Goal: Task Accomplishment & Management: Complete application form

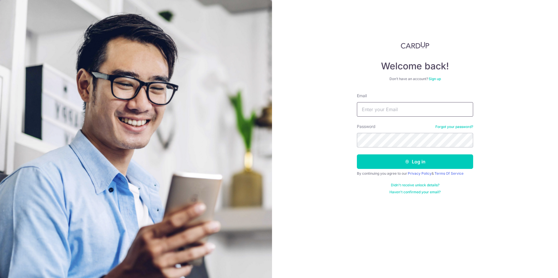
click at [411, 107] on input "Email" at bounding box center [415, 109] width 116 height 15
type input "mr.mark.yang@gmail.com"
click at [357, 154] on button "Log in" at bounding box center [415, 161] width 116 height 15
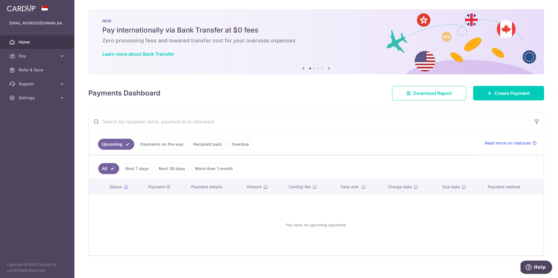
click at [199, 146] on link "Recipient paid" at bounding box center [207, 144] width 36 height 11
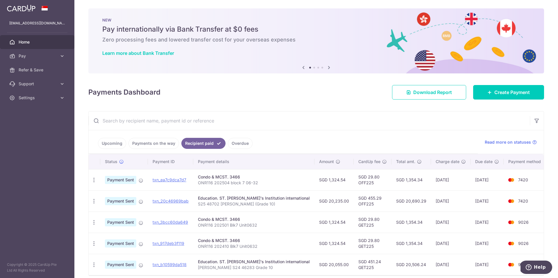
scroll to position [1, 0]
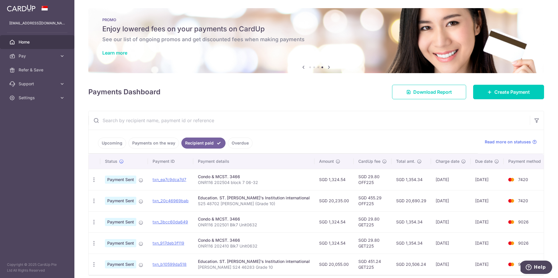
click at [188, 173] on td "txn_ea7c9dca7d7" at bounding box center [170, 179] width 45 height 21
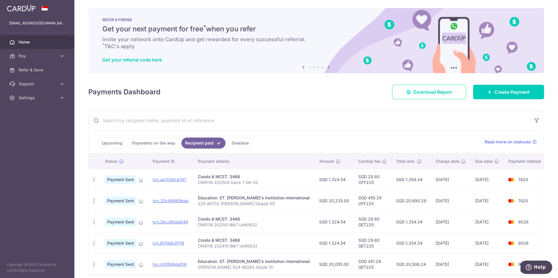
click at [117, 179] on span "Payment Sent" at bounding box center [120, 180] width 31 height 8
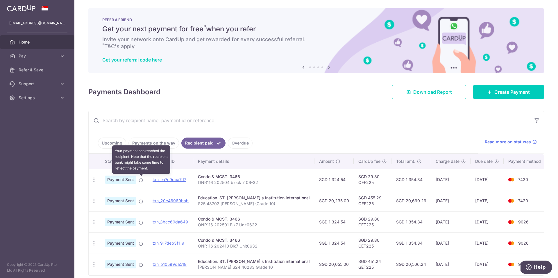
click at [140, 180] on icon at bounding box center [141, 180] width 5 height 5
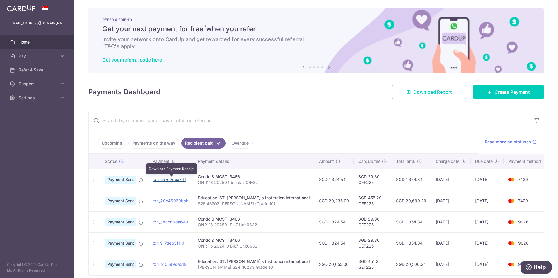
click at [169, 180] on link "txn_ea7c9dca7d7" at bounding box center [169, 179] width 34 height 5
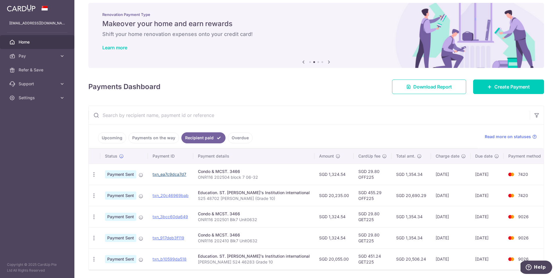
scroll to position [6, 0]
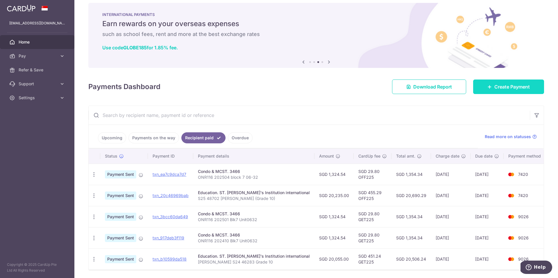
click at [487, 87] on icon at bounding box center [489, 86] width 5 height 5
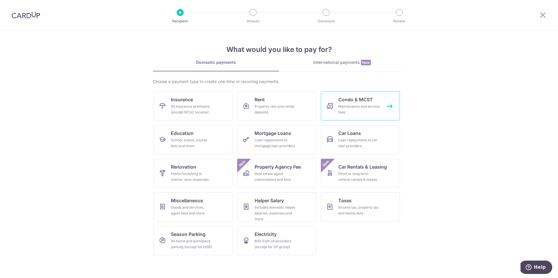
click at [355, 100] on span "Condo & MCST" at bounding box center [355, 99] width 35 height 7
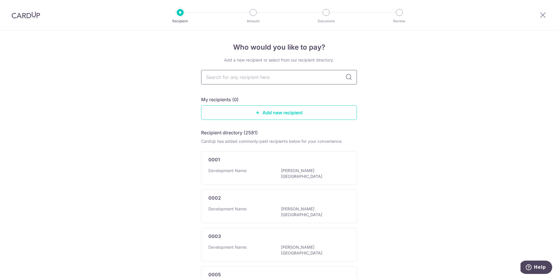
click at [268, 78] on input "text" at bounding box center [279, 77] width 156 height 15
type input "3466"
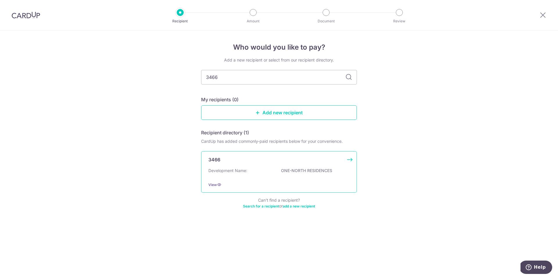
click at [285, 170] on p "ONE-NORTH RESIDENCES" at bounding box center [313, 171] width 65 height 6
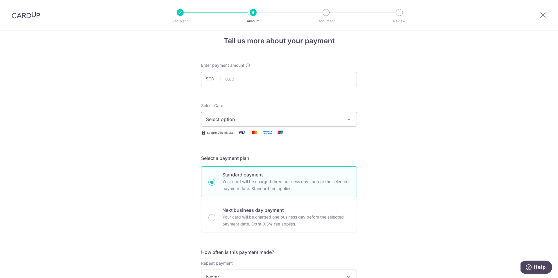
scroll to position [16, 0]
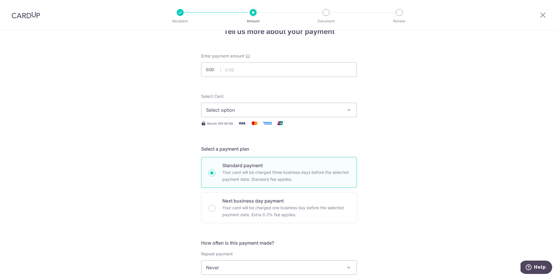
click at [247, 112] on span "Select option" at bounding box center [273, 110] width 135 height 7
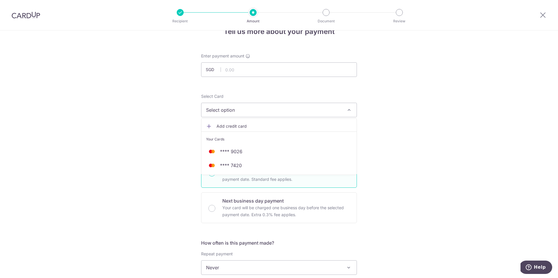
click at [159, 164] on div "Tell us more about your payment Enter payment amount SGD Select Card Select opt…" at bounding box center [279, 277] width 558 height 525
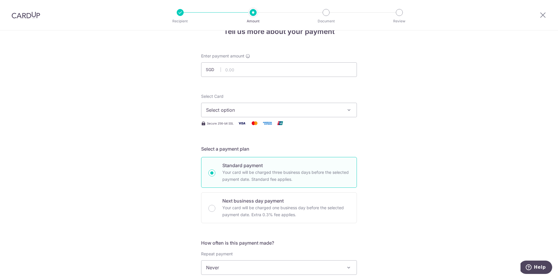
click at [253, 112] on span "Select option" at bounding box center [273, 110] width 135 height 7
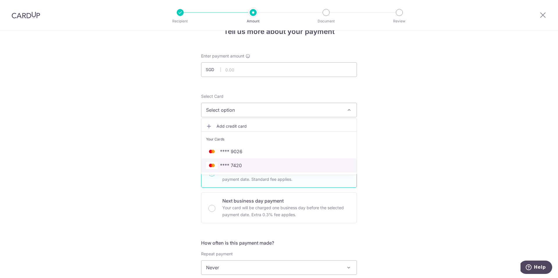
click at [237, 163] on span "**** 7420" at bounding box center [231, 165] width 22 height 7
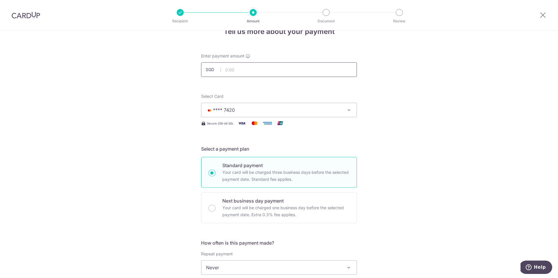
click at [248, 68] on input "text" at bounding box center [279, 69] width 156 height 15
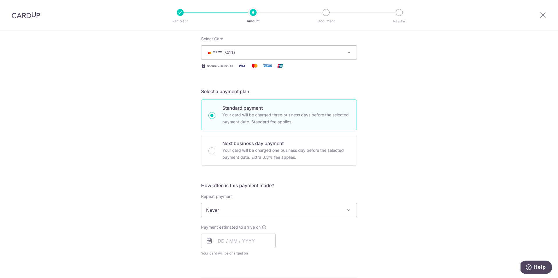
scroll to position [161, 0]
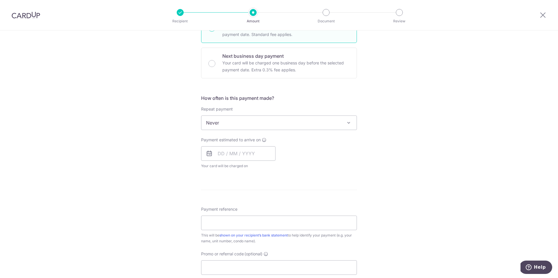
click at [261, 121] on span "Never" at bounding box center [278, 123] width 155 height 14
type input "1,366.73"
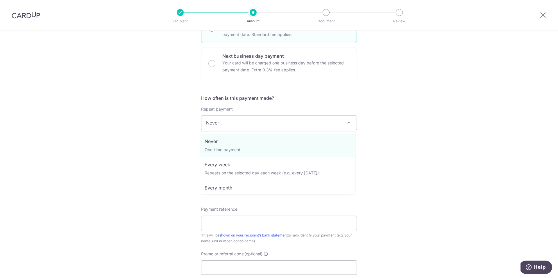
click at [148, 143] on div "Tell us more about your payment Enter payment amount SGD 1,366.73 1366.73 Selec…" at bounding box center [279, 132] width 558 height 525
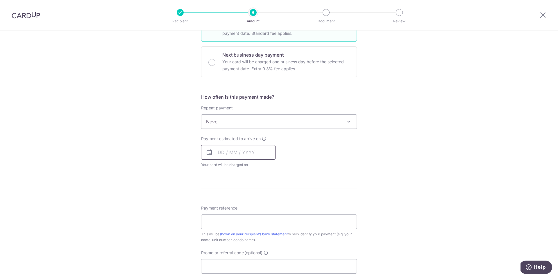
scroll to position [162, 0]
click at [222, 148] on input "text" at bounding box center [238, 152] width 74 height 15
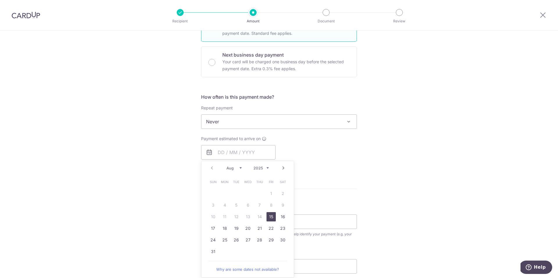
click at [294, 146] on div "Payment estimated to arrive on Prev Next Aug Sep Oct Nov Dec 2025 2026 2027 202…" at bounding box center [278, 152] width 163 height 32
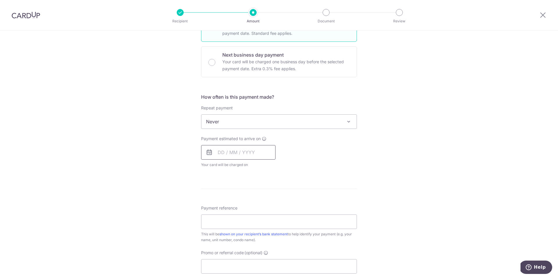
click at [226, 152] on input "text" at bounding box center [238, 152] width 74 height 15
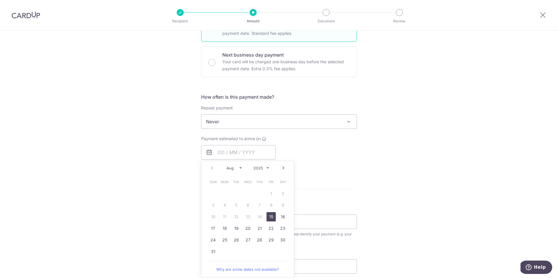
click at [272, 215] on link "15" at bounding box center [270, 216] width 9 height 9
type input "[DATE]"
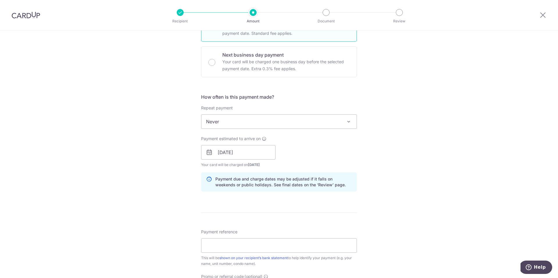
click at [342, 159] on div "Payment estimated to arrive on 15/08/2025 Prev Next Aug Sep Oct Nov Dec 2025 20…" at bounding box center [278, 152] width 163 height 32
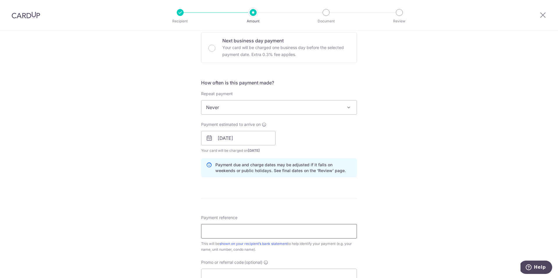
click at [224, 231] on input "Payment reference" at bounding box center [279, 231] width 156 height 15
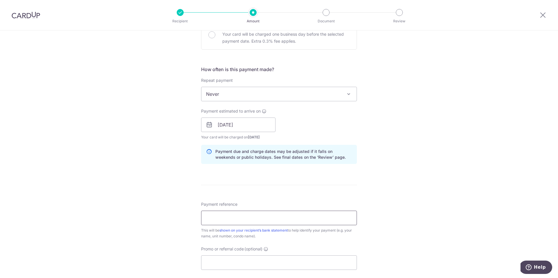
scroll to position [190, 0]
click at [189, 202] on div "Tell us more about your payment Enter payment amount SGD 1,366.73 1366.73 Selec…" at bounding box center [279, 115] width 558 height 549
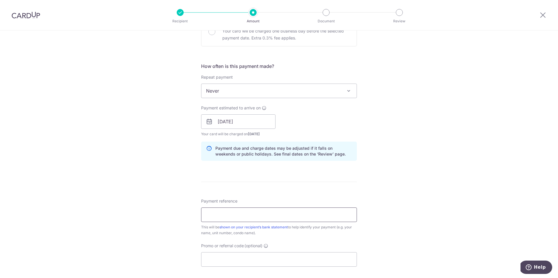
scroll to position [195, 0]
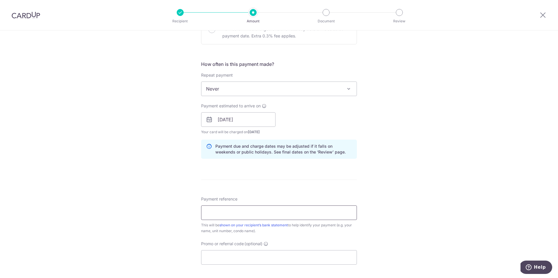
click at [237, 209] on input "Payment reference" at bounding box center [279, 213] width 156 height 15
click at [233, 213] on input "Payment reference" at bounding box center [279, 213] width 156 height 15
click at [222, 214] on input "Payment reference" at bounding box center [279, 213] width 156 height 15
paste input "ONR116 202504 block 7 06-32"
click at [238, 212] on input "ONR116 202504 block 7 06-32" at bounding box center [279, 213] width 156 height 15
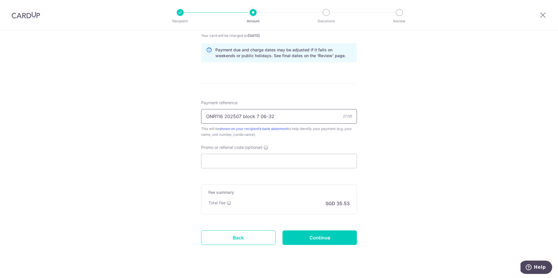
scroll to position [290, 0]
type input "ONR116 202507 block 7 06-32"
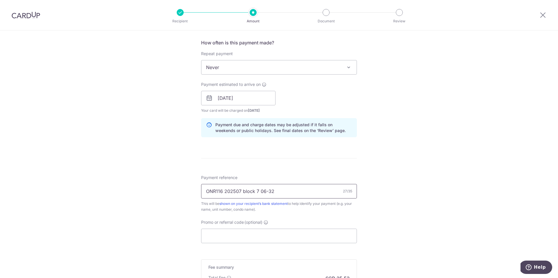
scroll to position [175, 0]
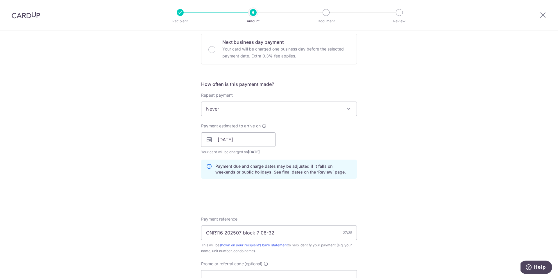
click at [242, 105] on span "Never" at bounding box center [278, 109] width 155 height 14
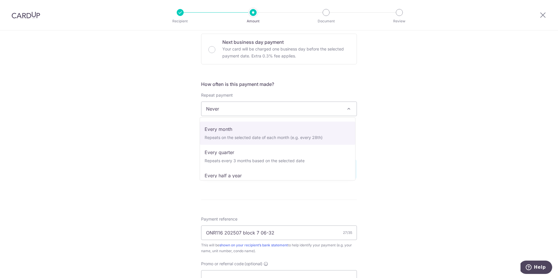
scroll to position [46, 0]
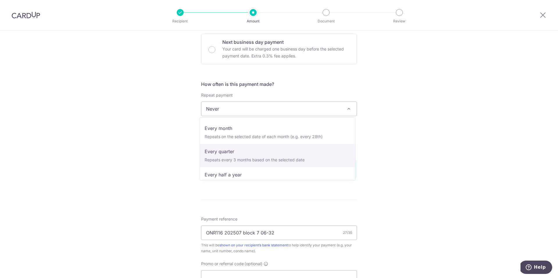
select select "4"
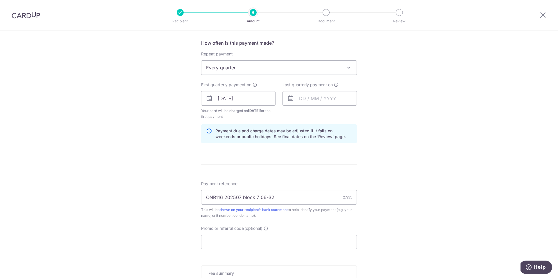
scroll to position [190, 0]
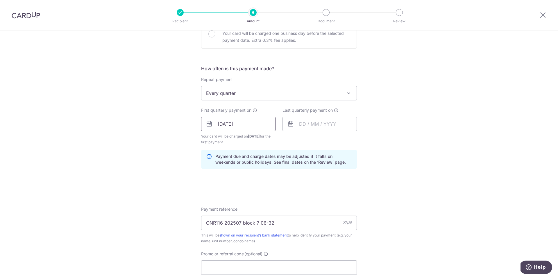
click at [227, 119] on input "[DATE]" at bounding box center [238, 124] width 74 height 15
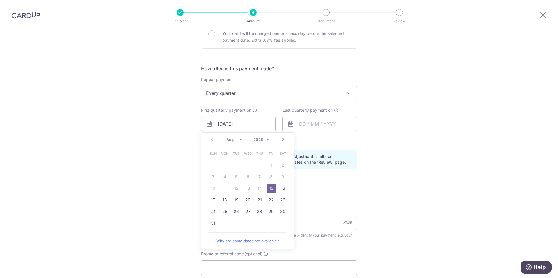
click at [268, 184] on link "15" at bounding box center [270, 188] width 9 height 9
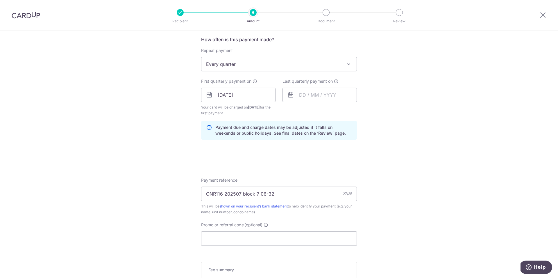
scroll to position [277, 0]
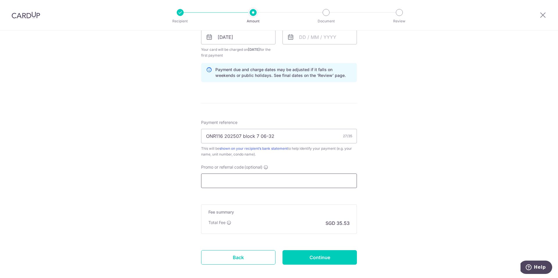
click at [226, 181] on input "Promo or referral code (optional)" at bounding box center [279, 181] width 156 height 15
paste input "3HOME25R"
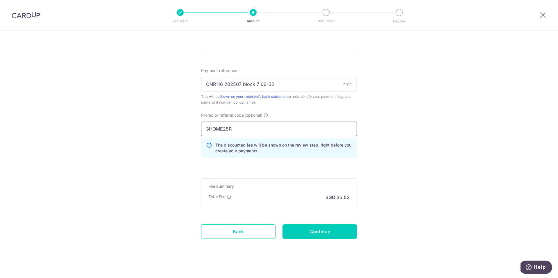
scroll to position [330, 0]
type input "3HOME25R"
click at [304, 233] on input "Continue" at bounding box center [319, 230] width 74 height 15
type input "Create Schedule"
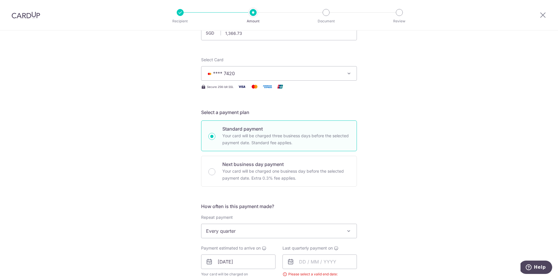
scroll to position [184, 0]
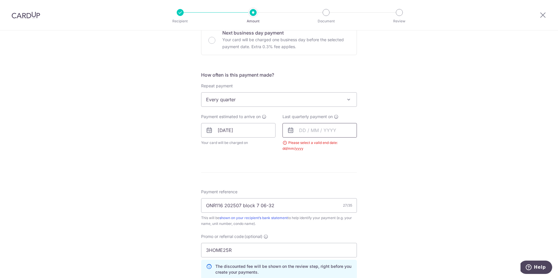
click at [307, 133] on input "text" at bounding box center [319, 130] width 74 height 15
click at [364, 145] on link "Next" at bounding box center [364, 146] width 7 height 7
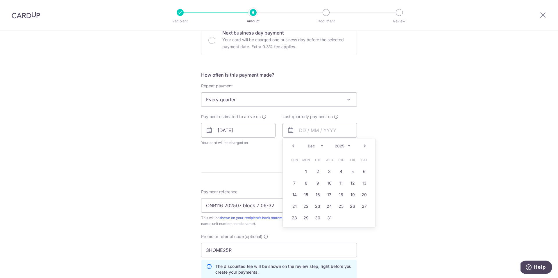
click at [323, 179] on td "10" at bounding box center [329, 183] width 12 height 12
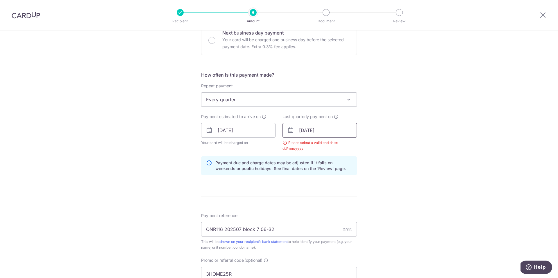
click at [329, 127] on input "10/12/2025" at bounding box center [319, 130] width 74 height 15
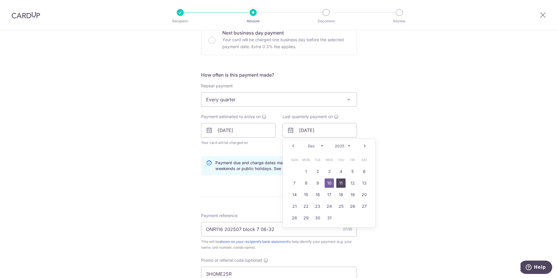
click at [337, 184] on link "11" at bounding box center [340, 183] width 9 height 9
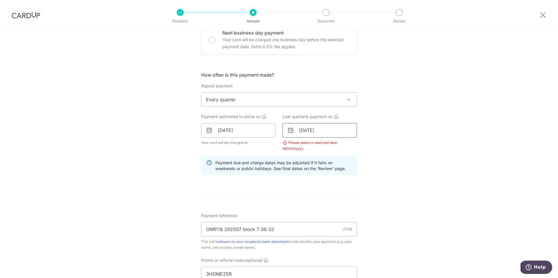
click at [341, 131] on input "11/12/2025" at bounding box center [319, 130] width 74 height 15
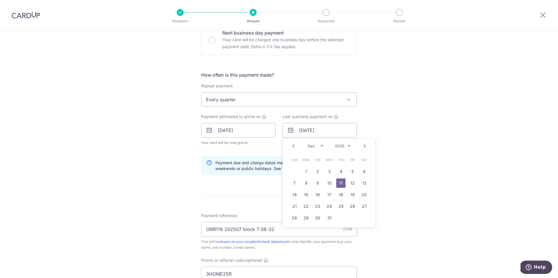
click at [346, 144] on select "2025 2026 2027 2028 2029 2030 2031 2032 2033 2034 2035" at bounding box center [342, 146] width 15 height 5
click at [315, 146] on select "Jan Feb Mar Apr May Jun Jul Aug Sep Oct Nov Dec" at bounding box center [315, 146] width 15 height 5
click at [425, 134] on div "Tell us more about your payment Enter payment amount SGD 1,366.73 1366.73 Selec…" at bounding box center [279, 137] width 558 height 581
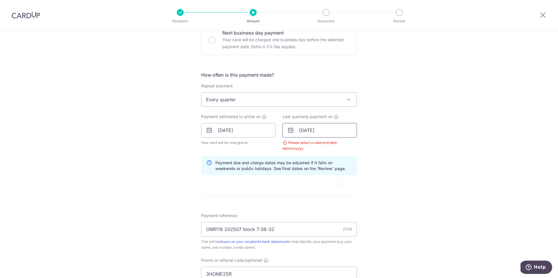
click at [336, 130] on input "11/12/2025" at bounding box center [319, 130] width 74 height 15
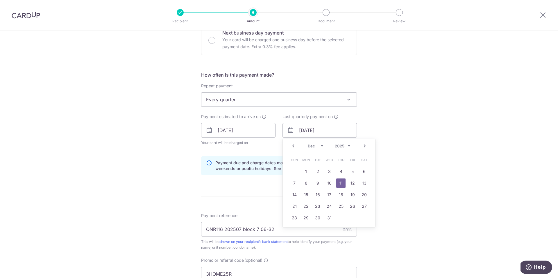
click at [336, 181] on link "11" at bounding box center [340, 183] width 9 height 9
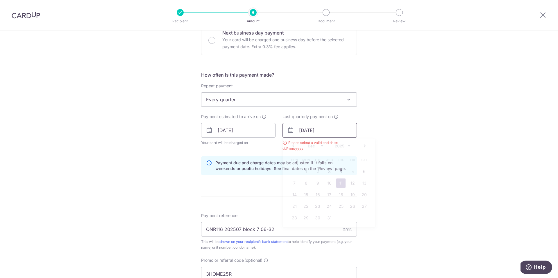
click at [319, 130] on input "11/12/2025" at bounding box center [319, 130] width 74 height 15
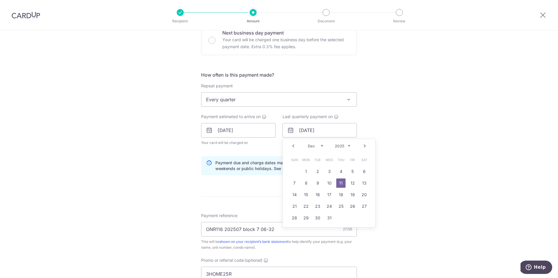
click at [336, 149] on div "Prev Next Aug Sep Oct Nov Dec 2025 2026 2027 2028 2029 2030 2031 2032 2033 2034…" at bounding box center [329, 146] width 92 height 14
click at [339, 146] on select "2025 2026 2027 2028 2029 2030 2031 2032 2033 2034 2035" at bounding box center [342, 146] width 15 height 5
click at [386, 124] on div "Tell us more about your payment Enter payment amount SGD 1,366.73 1366.73 Selec…" at bounding box center [279, 137] width 558 height 581
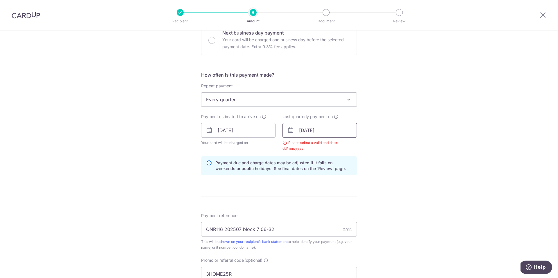
click at [310, 133] on input "11/12/2025" at bounding box center [319, 130] width 74 height 15
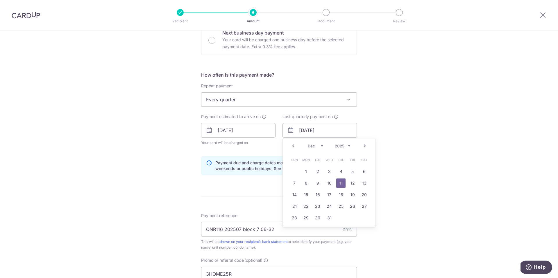
click at [308, 147] on select "Aug Sep Oct Nov Dec" at bounding box center [315, 146] width 15 height 5
click at [341, 146] on select "2025 2026 2027 2028 2029 2030 2031 2032 2033 2034 2035" at bounding box center [342, 146] width 15 height 5
click at [315, 145] on select "Jan Feb Mar Apr May Jun Jul Aug Sep Oct Nov Dec" at bounding box center [315, 146] width 15 height 5
click at [336, 195] on link "15" at bounding box center [340, 194] width 9 height 9
type input "15/01/2026"
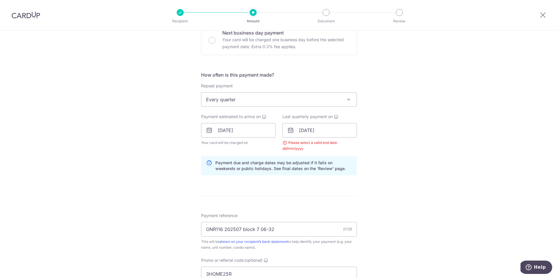
click at [383, 177] on div "Tell us more about your payment Enter payment amount SGD 1,366.73 1366.73 Selec…" at bounding box center [279, 137] width 558 height 581
click at [325, 128] on input "15/01/2026" at bounding box center [319, 130] width 74 height 15
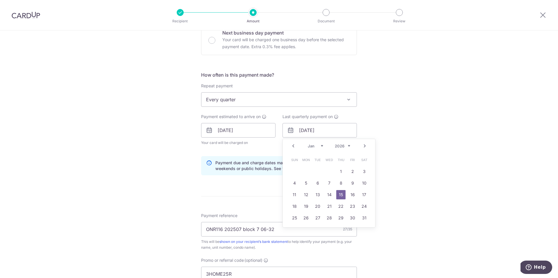
click at [232, 155] on div "How often is this payment made? Repeat payment Never Every week Every month Eve…" at bounding box center [279, 125] width 156 height 109
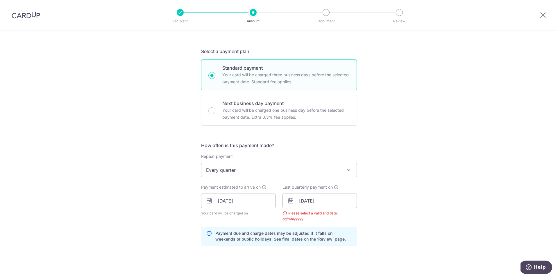
scroll to position [81, 0]
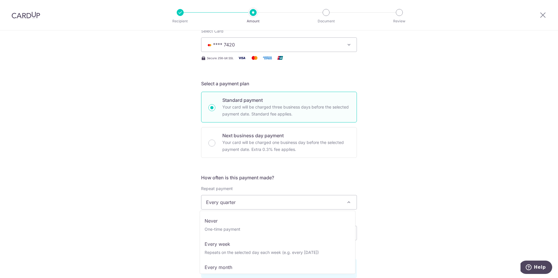
click at [244, 202] on span "Every quarter" at bounding box center [278, 202] width 155 height 14
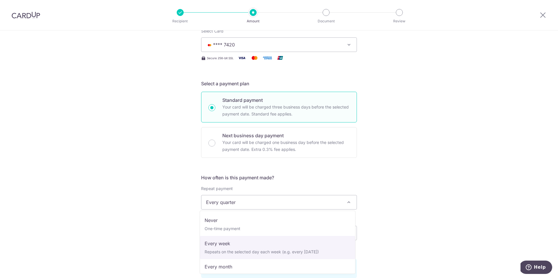
scroll to position [0, 0]
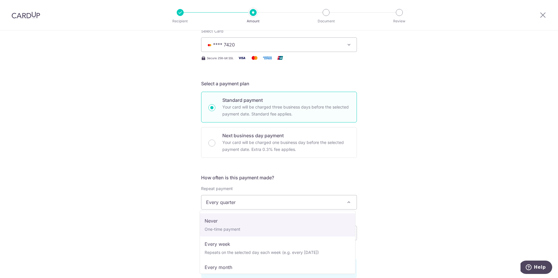
select select "1"
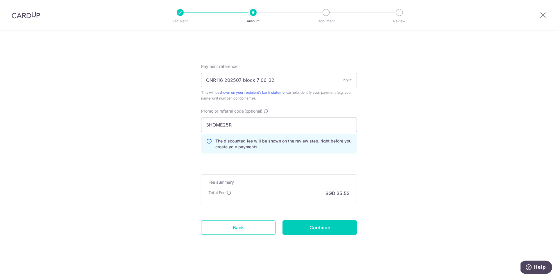
scroll to position [328, 0]
drag, startPoint x: 255, startPoint y: 125, endPoint x: 182, endPoint y: 124, distance: 72.6
paste input "OFF225"
type input "OFF225"
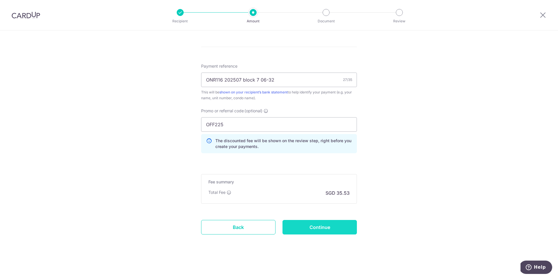
click at [320, 225] on input "Continue" at bounding box center [319, 227] width 74 height 15
type input "Create Schedule"
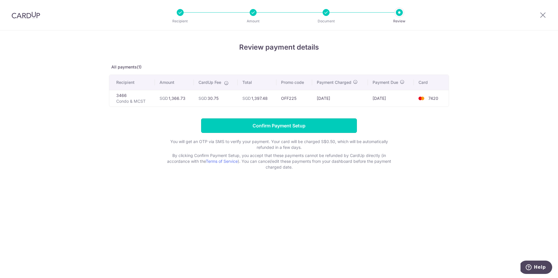
drag, startPoint x: 304, startPoint y: 124, endPoint x: 151, endPoint y: 129, distance: 152.8
click at [151, 129] on form "Confirm Payment Setup You will get an OTP via SMS to verify your payment. Your …" at bounding box center [279, 144] width 340 height 52
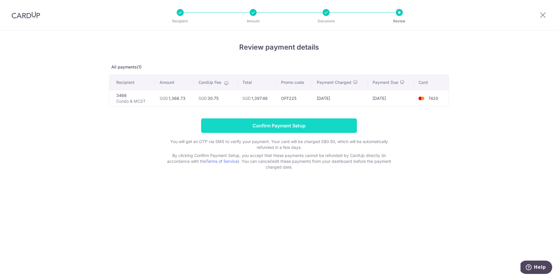
click at [286, 120] on input "Confirm Payment Setup" at bounding box center [279, 125] width 156 height 15
